Goal: Information Seeking & Learning: Learn about a topic

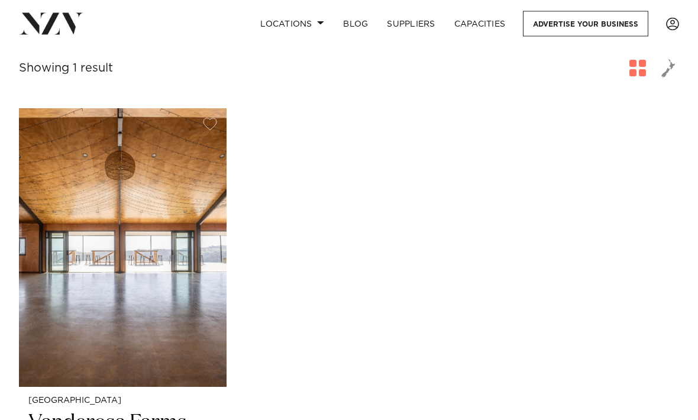
scroll to position [206, 0]
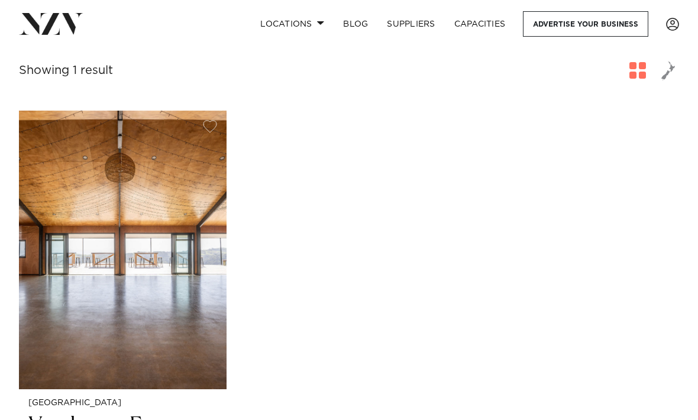
click at [169, 202] on img at bounding box center [123, 250] width 208 height 278
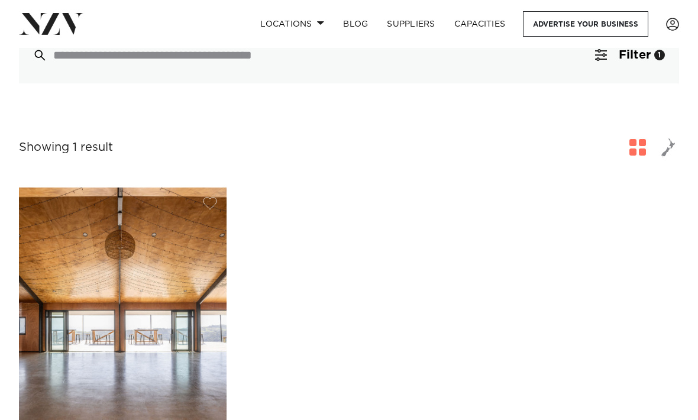
scroll to position [0, 0]
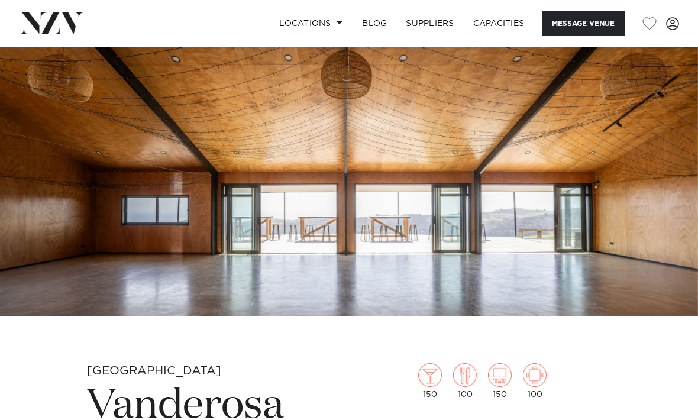
click at [587, 172] on img at bounding box center [349, 152] width 698 height 327
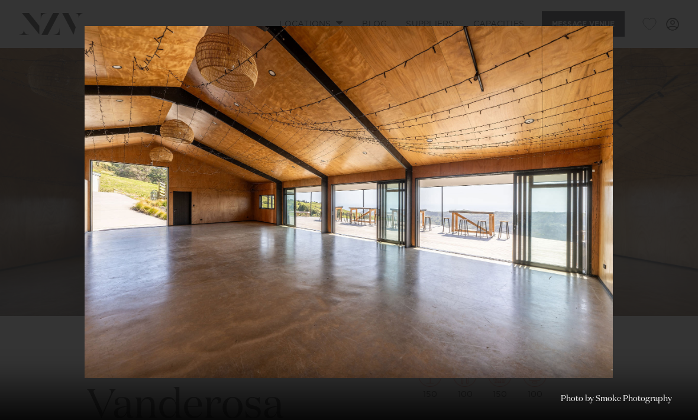
click at [688, 11] on icon at bounding box center [685, 13] width 14 height 14
